Goal: Transaction & Acquisition: Obtain resource

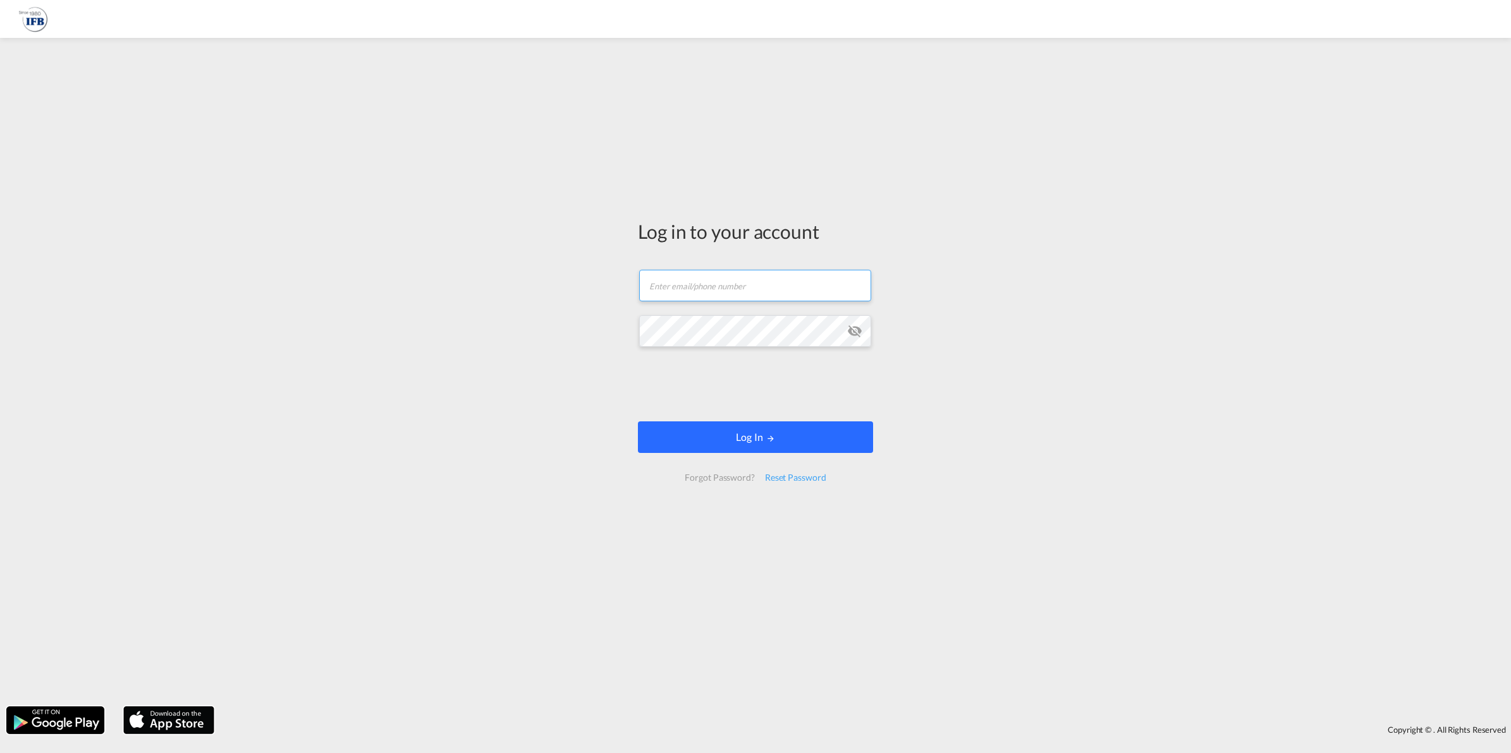
type input "[EMAIL_ADDRESS][DOMAIN_NAME]"
click at [746, 437] on button "Log In" at bounding box center [755, 438] width 235 height 32
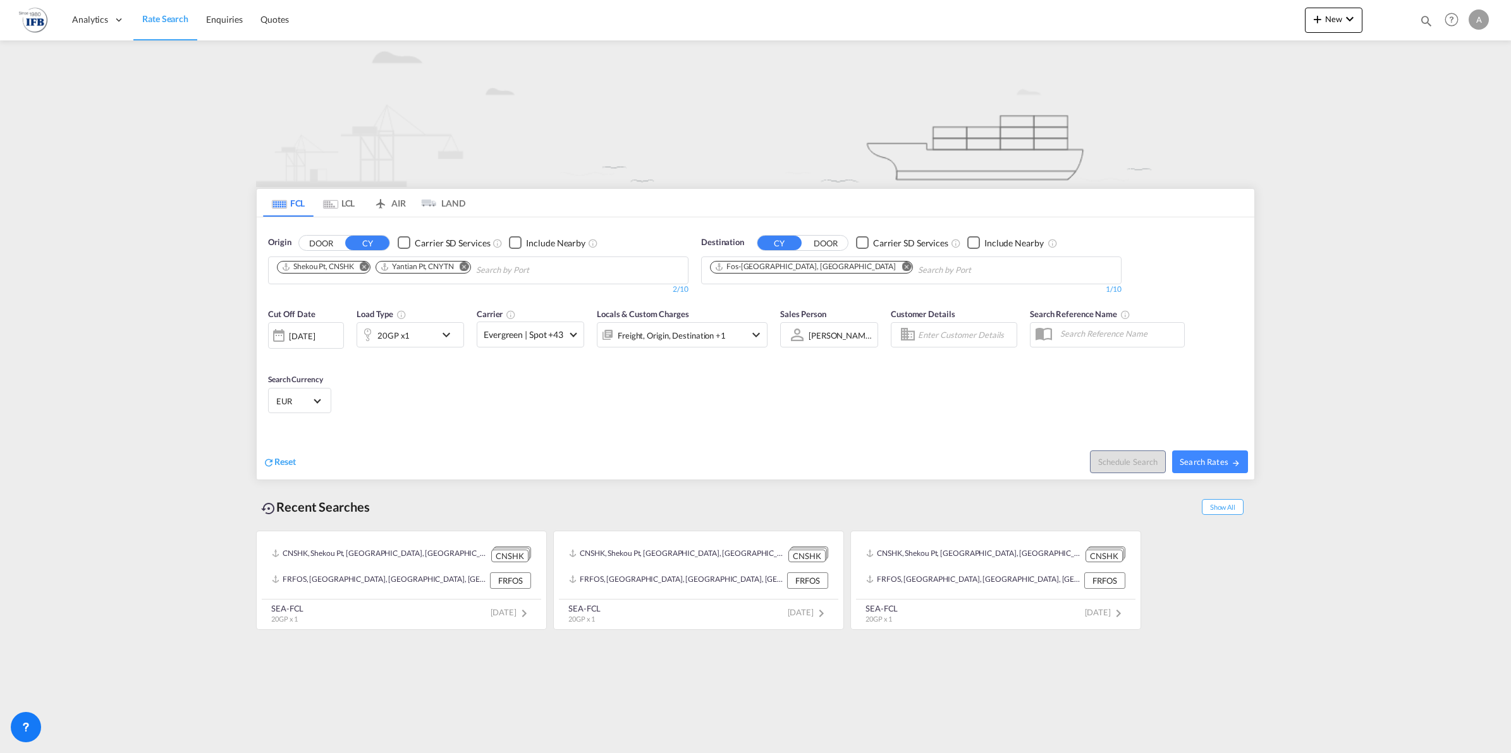
click at [469, 267] on md-icon "Remove" at bounding box center [464, 266] width 9 height 9
click at [365, 267] on md-icon "Remove" at bounding box center [364, 266] width 9 height 9
type input "ningbo"
click at [315, 289] on div "Ningbo China CNNGB" at bounding box center [375, 300] width 240 height 38
click at [446, 337] on md-icon "icon-chevron-down" at bounding box center [449, 334] width 21 height 15
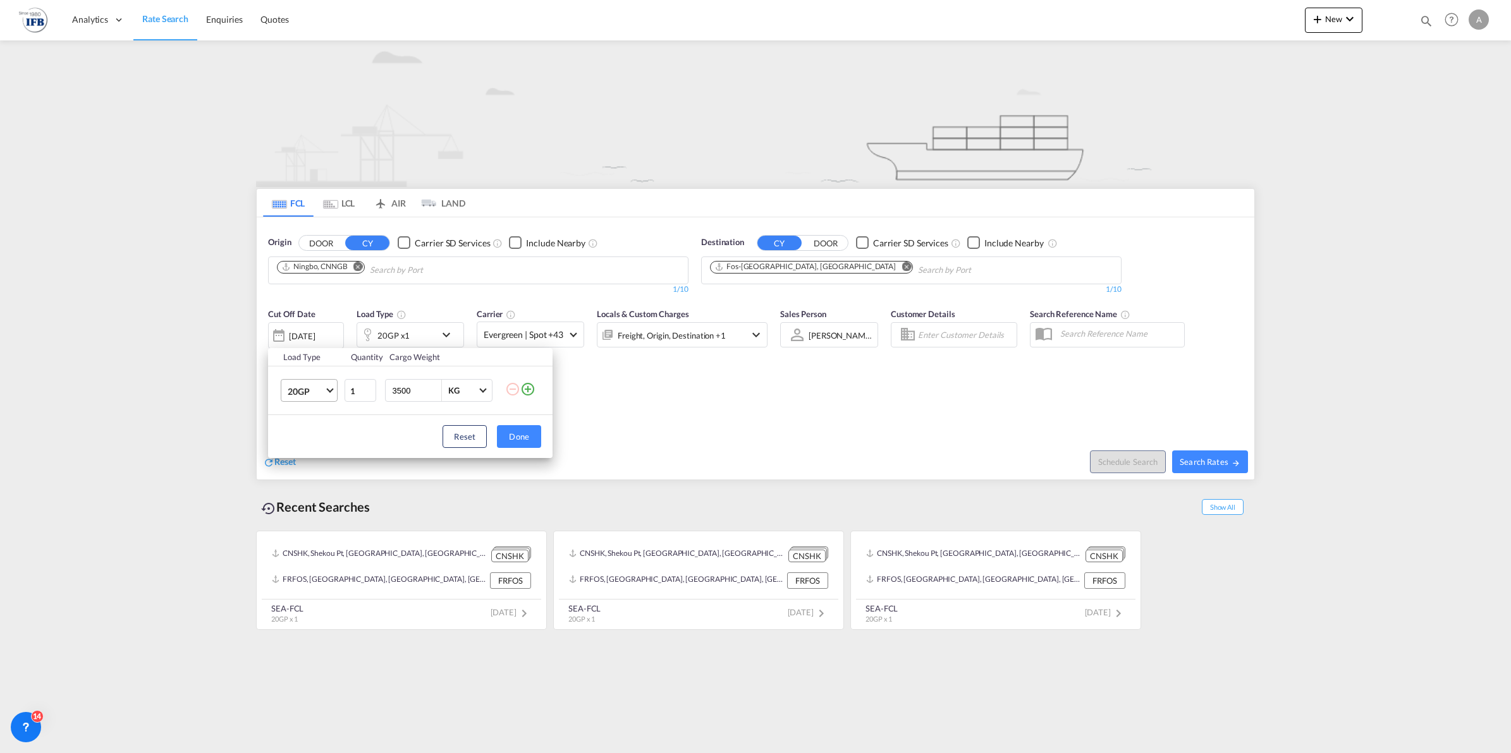
click at [332, 390] on span "Choose: \a20GP" at bounding box center [330, 389] width 7 height 7
click at [320, 424] on md-option "40GP" at bounding box center [320, 421] width 86 height 30
click at [519, 433] on button "Done" at bounding box center [519, 436] width 44 height 23
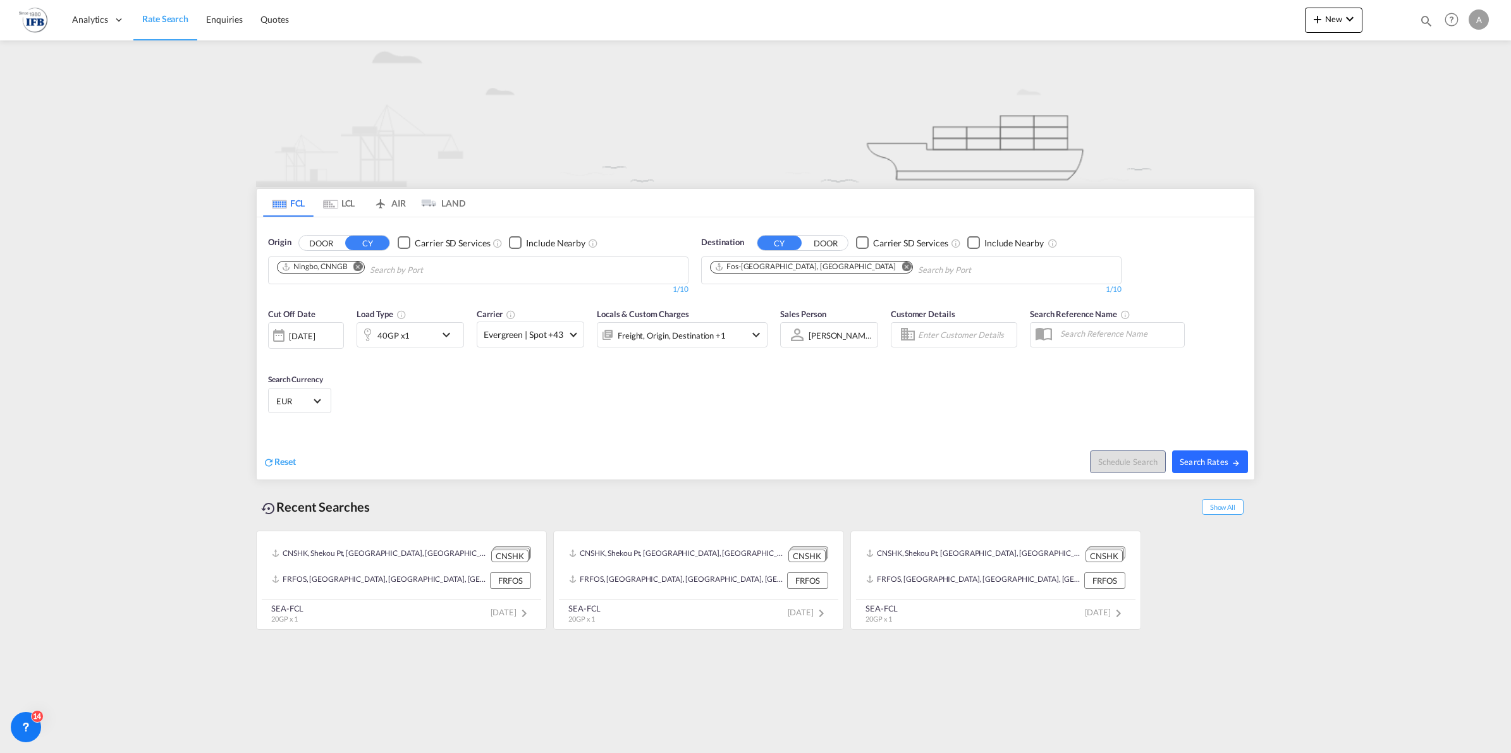
click at [1210, 468] on button "Search Rates" at bounding box center [1210, 462] width 76 height 23
type input "CNNGB to FRFOS / [DATE]"
